Goal: Task Accomplishment & Management: Manage account settings

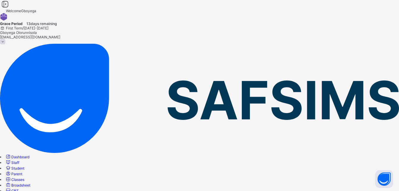
click at [22, 171] on span "Parent" at bounding box center [16, 173] width 11 height 4
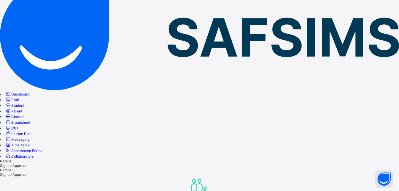
scroll to position [97, 0]
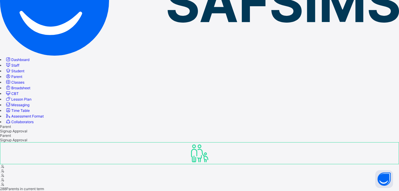
click at [24, 84] on span "Classes" at bounding box center [17, 82] width 13 height 4
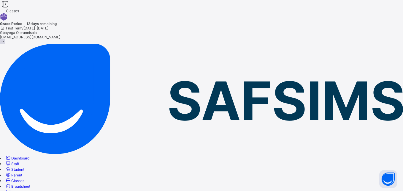
click at [24, 178] on span "Classes" at bounding box center [17, 180] width 13 height 4
click at [30, 184] on span "Broadsheet" at bounding box center [20, 186] width 19 height 4
click at [24, 178] on span "Classes" at bounding box center [17, 180] width 13 height 4
